Goal: Book appointment/travel/reservation

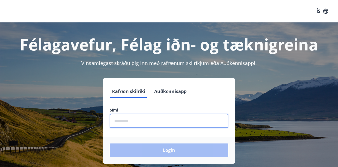
click at [138, 120] on input "phone" at bounding box center [169, 121] width 119 height 14
type input "********"
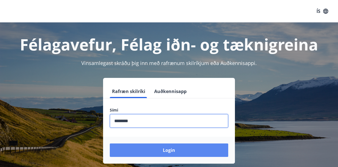
click at [155, 148] on button "Login" at bounding box center [169, 149] width 119 height 13
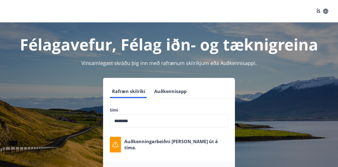
scroll to position [41, 0]
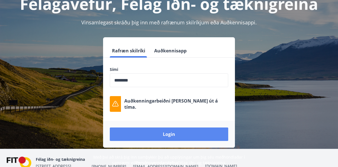
click at [164, 131] on button "Login" at bounding box center [169, 133] width 119 height 13
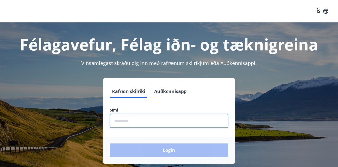
click at [132, 116] on input "phone" at bounding box center [169, 121] width 119 height 14
type input "********"
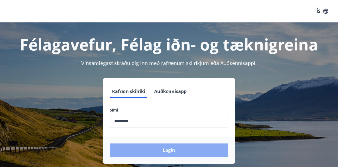
click at [151, 146] on button "Login" at bounding box center [169, 149] width 119 height 13
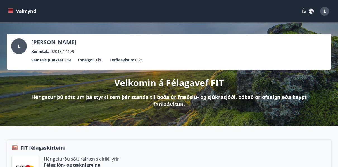
click at [13, 12] on icon "menu" at bounding box center [10, 12] width 5 height 1
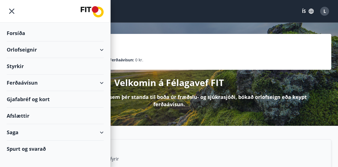
click at [100, 50] on div "Orlofseignir" at bounding box center [55, 49] width 97 height 17
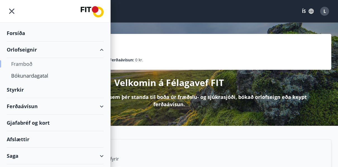
click at [26, 64] on div "Framboð" at bounding box center [55, 64] width 88 height 12
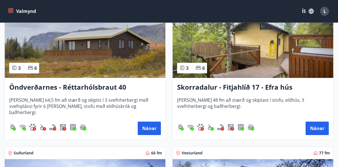
scroll to position [1799, 0]
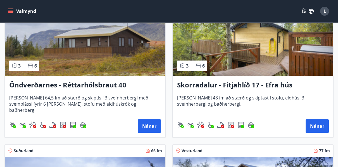
click at [235, 55] on img at bounding box center [253, 40] width 161 height 70
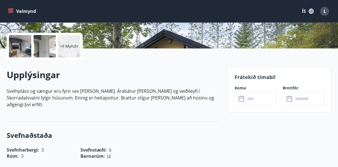
scroll to position [138, 0]
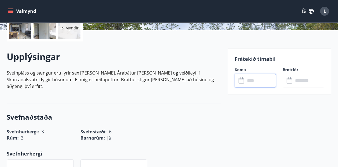
click at [251, 79] on input "text" at bounding box center [261, 81] width 31 height 14
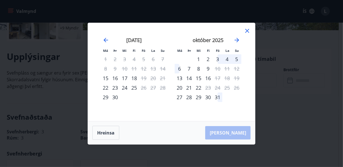
click at [219, 60] on div "3" at bounding box center [218, 59] width 10 height 10
click at [236, 58] on div "5" at bounding box center [237, 59] width 10 height 10
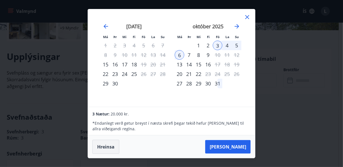
click at [107, 145] on button "Hreinsa" at bounding box center [105, 147] width 27 height 14
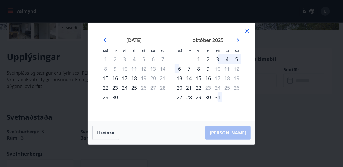
click at [247, 30] on icon at bounding box center [247, 30] width 7 height 7
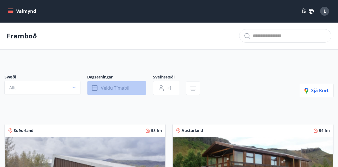
click at [113, 85] on span "Veldu tímabil" at bounding box center [115, 88] width 29 height 6
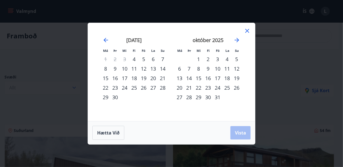
click at [143, 61] on div "5" at bounding box center [144, 59] width 10 height 10
click at [162, 59] on div "7" at bounding box center [163, 59] width 10 height 10
click at [237, 133] on span "Vista" at bounding box center [240, 132] width 11 height 6
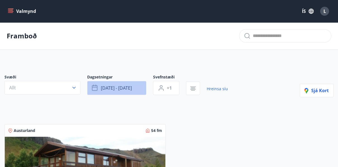
click at [131, 85] on span "sep 05 - sep 07" at bounding box center [116, 88] width 31 height 6
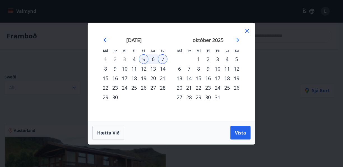
click at [144, 67] on div "12" at bounding box center [144, 69] width 10 height 10
click at [161, 68] on div "14" at bounding box center [163, 69] width 10 height 10
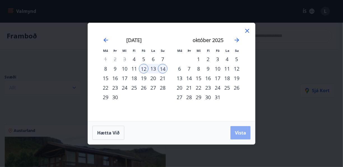
click at [244, 136] on button "Vista" at bounding box center [240, 132] width 20 height 13
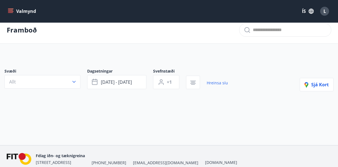
scroll to position [4, 0]
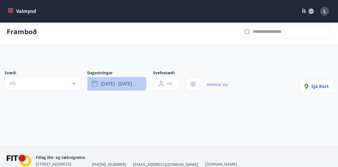
click at [129, 84] on span "sep 12 - sep 14" at bounding box center [116, 84] width 31 height 6
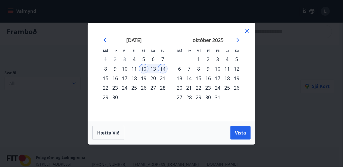
click at [144, 77] on div "19" at bounding box center [144, 78] width 10 height 10
click at [161, 78] on div "21" at bounding box center [163, 78] width 10 height 10
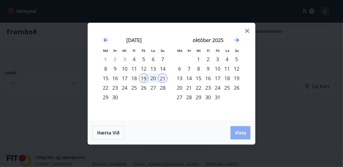
click at [243, 129] on button "Vista" at bounding box center [240, 132] width 20 height 13
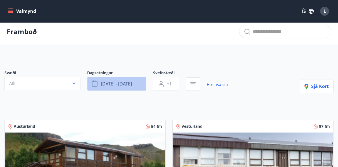
click at [121, 79] on button "sep 19 - sep 21" at bounding box center [116, 84] width 59 height 14
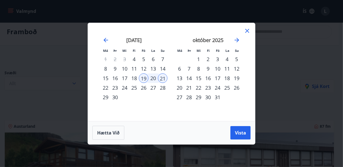
click at [247, 30] on icon at bounding box center [247, 30] width 7 height 7
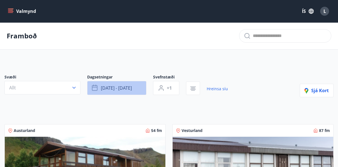
click at [136, 88] on button "sep 19 - sep 21" at bounding box center [116, 88] width 59 height 14
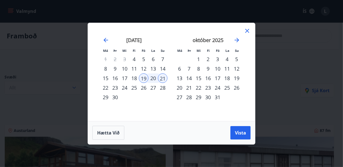
click at [217, 60] on div "3" at bounding box center [218, 59] width 10 height 10
click at [237, 60] on div "5" at bounding box center [237, 59] width 10 height 10
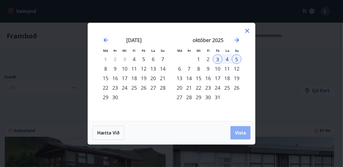
click at [240, 128] on button "Vista" at bounding box center [240, 132] width 20 height 13
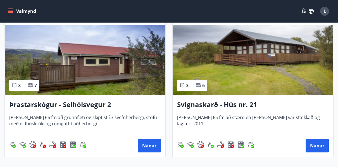
scroll to position [567, 0]
